Goal: Information Seeking & Learning: Find specific fact

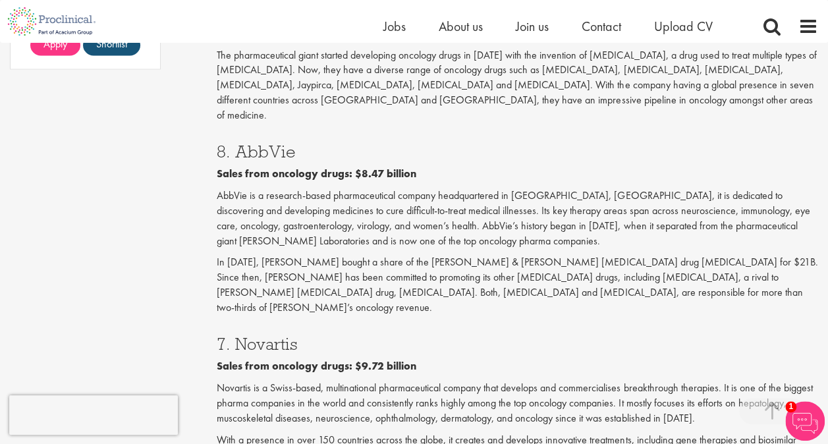
scroll to position [1131, 0]
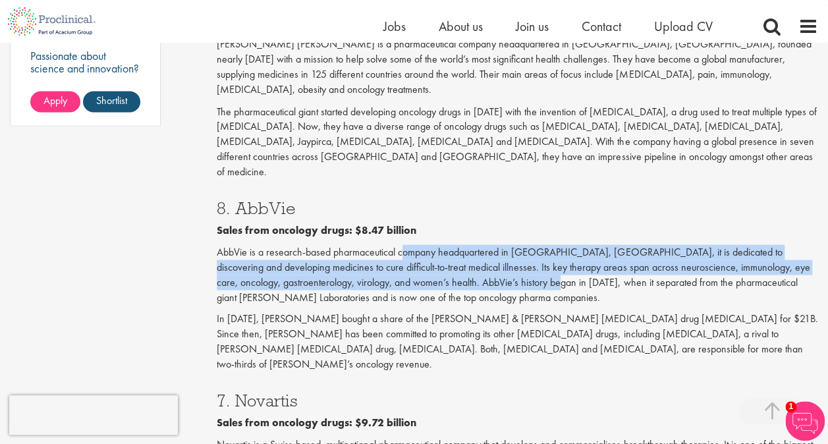
drag, startPoint x: 403, startPoint y: 206, endPoint x: 511, endPoint y: 234, distance: 111.7
click at [511, 244] on p "AbbVie is a research-based pharmaceutical company headquartered in [GEOGRAPHIC_…" at bounding box center [517, 274] width 601 height 60
click at [369, 244] on p "AbbVie is a research-based pharmaceutical company headquartered in [GEOGRAPHIC_…" at bounding box center [517, 274] width 601 height 60
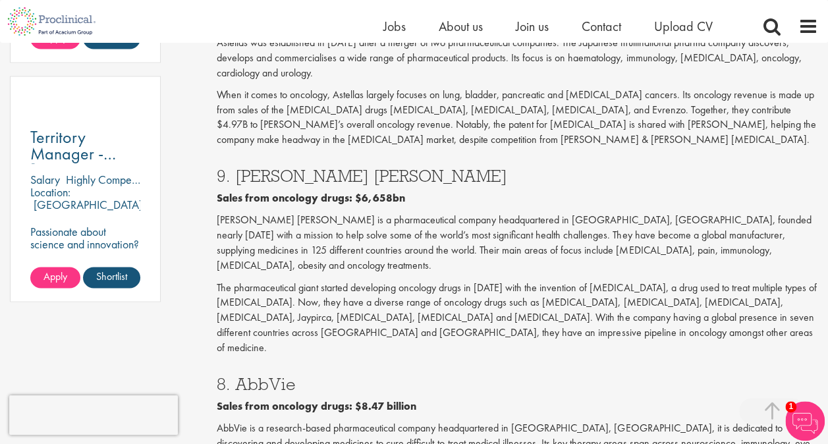
scroll to position [974, 0]
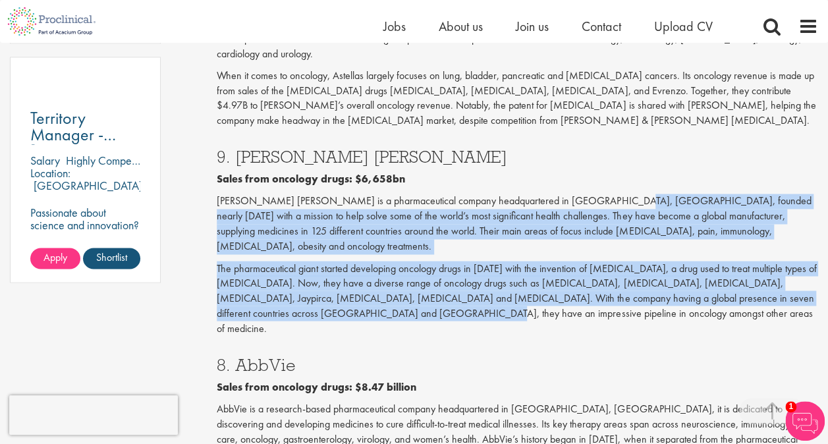
drag, startPoint x: 571, startPoint y: 192, endPoint x: 524, endPoint y: 285, distance: 104.0
click at [524, 285] on div "9. [PERSON_NAME] [PERSON_NAME] Sales from oncology drugs: $6,658[PERSON_NAME] i…" at bounding box center [517, 238] width 621 height 207
click at [524, 285] on p "The pharmaceutical giant started developing oncology drugs in [DATE] with the i…" at bounding box center [517, 298] width 601 height 75
click at [487, 263] on p "The pharmaceutical giant started developing oncology drugs in [DATE] with the i…" at bounding box center [517, 298] width 601 height 75
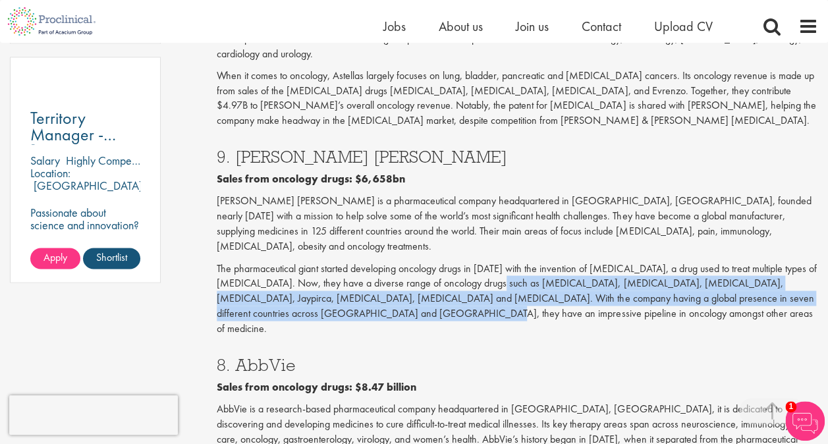
drag, startPoint x: 497, startPoint y: 250, endPoint x: 378, endPoint y: 290, distance: 125.2
click at [378, 290] on p "The pharmaceutical giant started developing oncology drugs in [DATE] with the i…" at bounding box center [517, 298] width 601 height 75
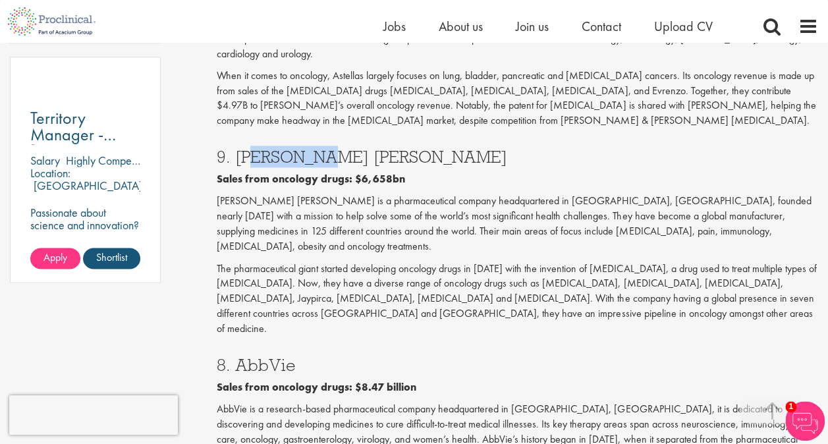
drag, startPoint x: 240, startPoint y: 141, endPoint x: 308, endPoint y: 138, distance: 67.9
click at [308, 148] on h3 "9. [PERSON_NAME] [PERSON_NAME]" at bounding box center [517, 156] width 601 height 17
drag, startPoint x: 308, startPoint y: 138, endPoint x: 333, endPoint y: 206, distance: 72.3
click at [333, 206] on p "[PERSON_NAME] [PERSON_NAME] is a pharmaceutical company headquartered in [GEOGR…" at bounding box center [517, 224] width 601 height 60
click at [473, 107] on p "When it comes to oncology, Astellas largely focuses on lung, bladder, pancreati…" at bounding box center [517, 99] width 601 height 60
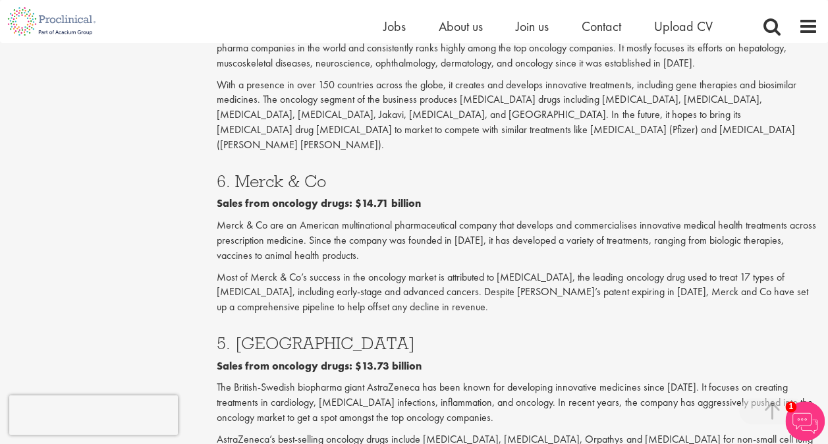
scroll to position [1547, 0]
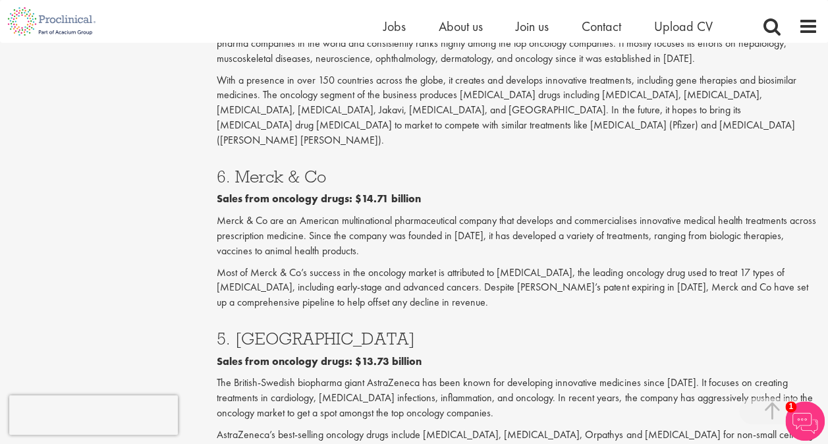
drag, startPoint x: 333, startPoint y: 104, endPoint x: 240, endPoint y: 100, distance: 93.0
click at [240, 168] on h3 "6. Merck & Co" at bounding box center [517, 176] width 601 height 17
copy h3 "Merck & Co"
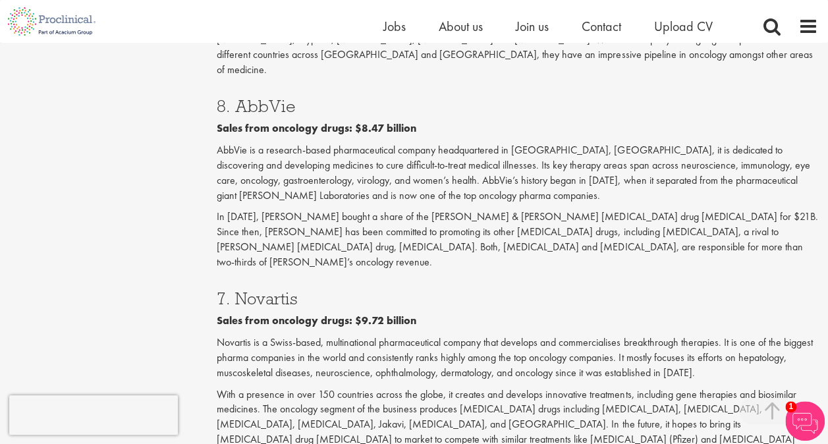
scroll to position [1219, 0]
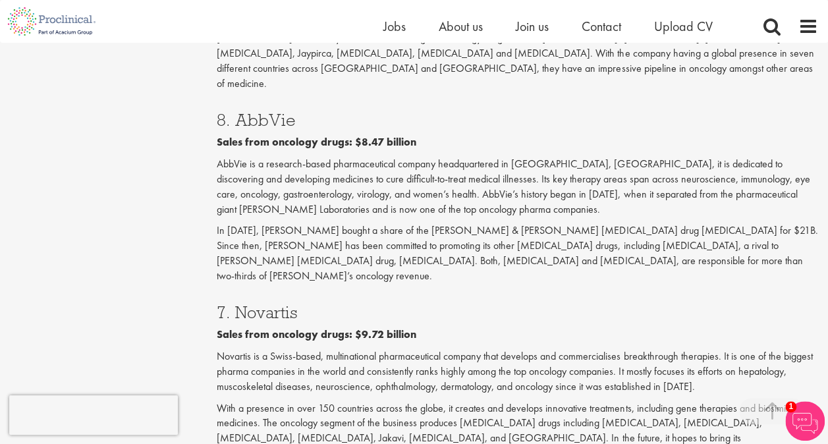
click at [316, 303] on h3 "7. Novartis" at bounding box center [517, 311] width 601 height 17
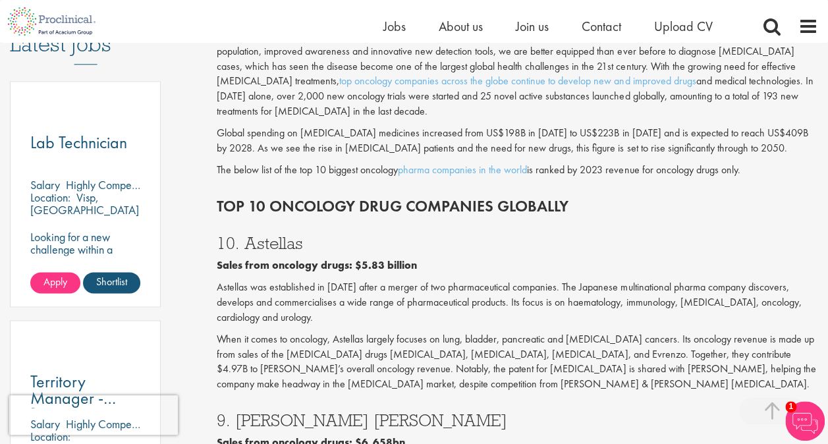
scroll to position [704, 0]
